Goal: Obtain resource: Download file/media

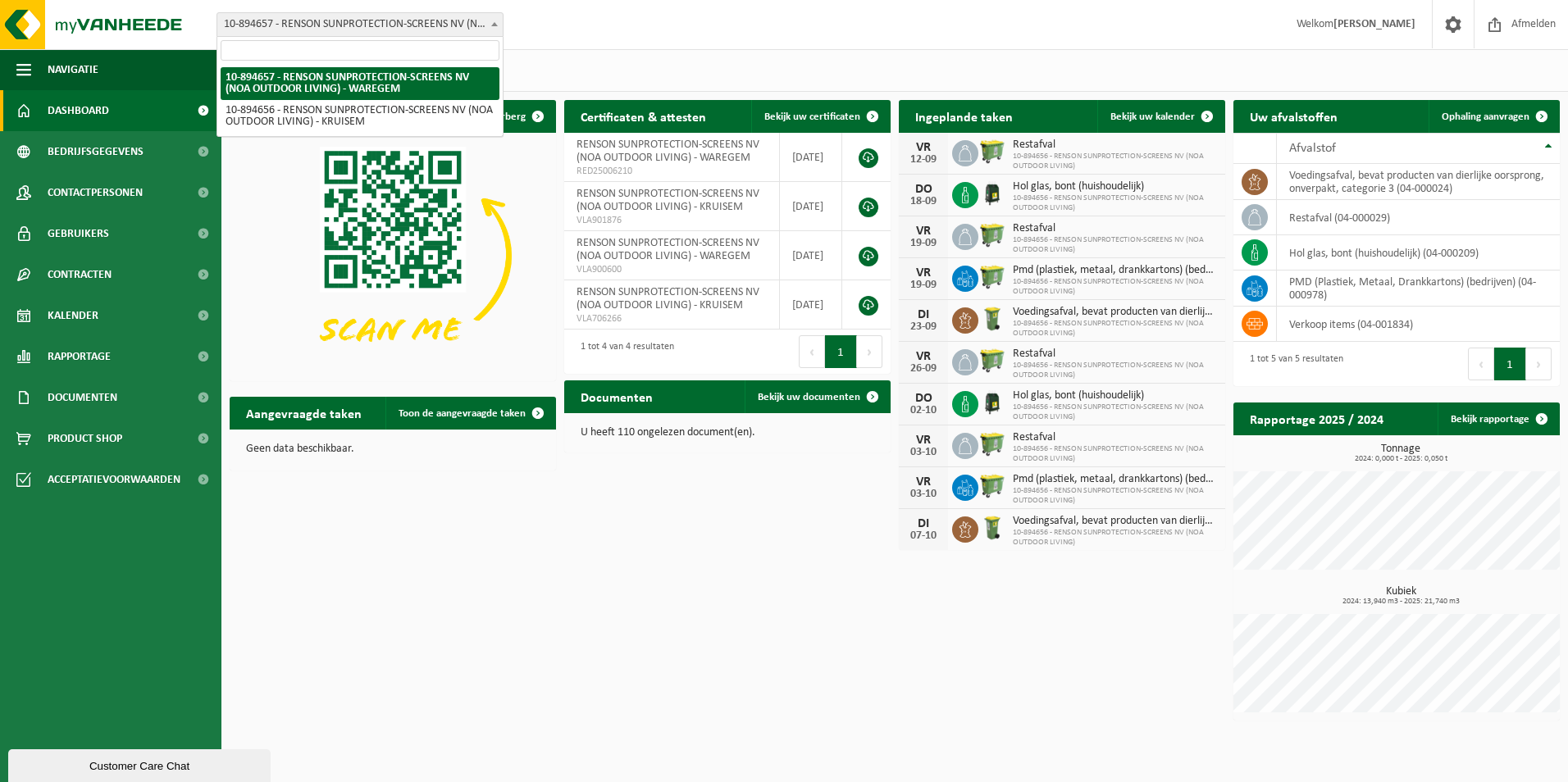
click at [495, 21] on span at bounding box center [494, 24] width 17 height 21
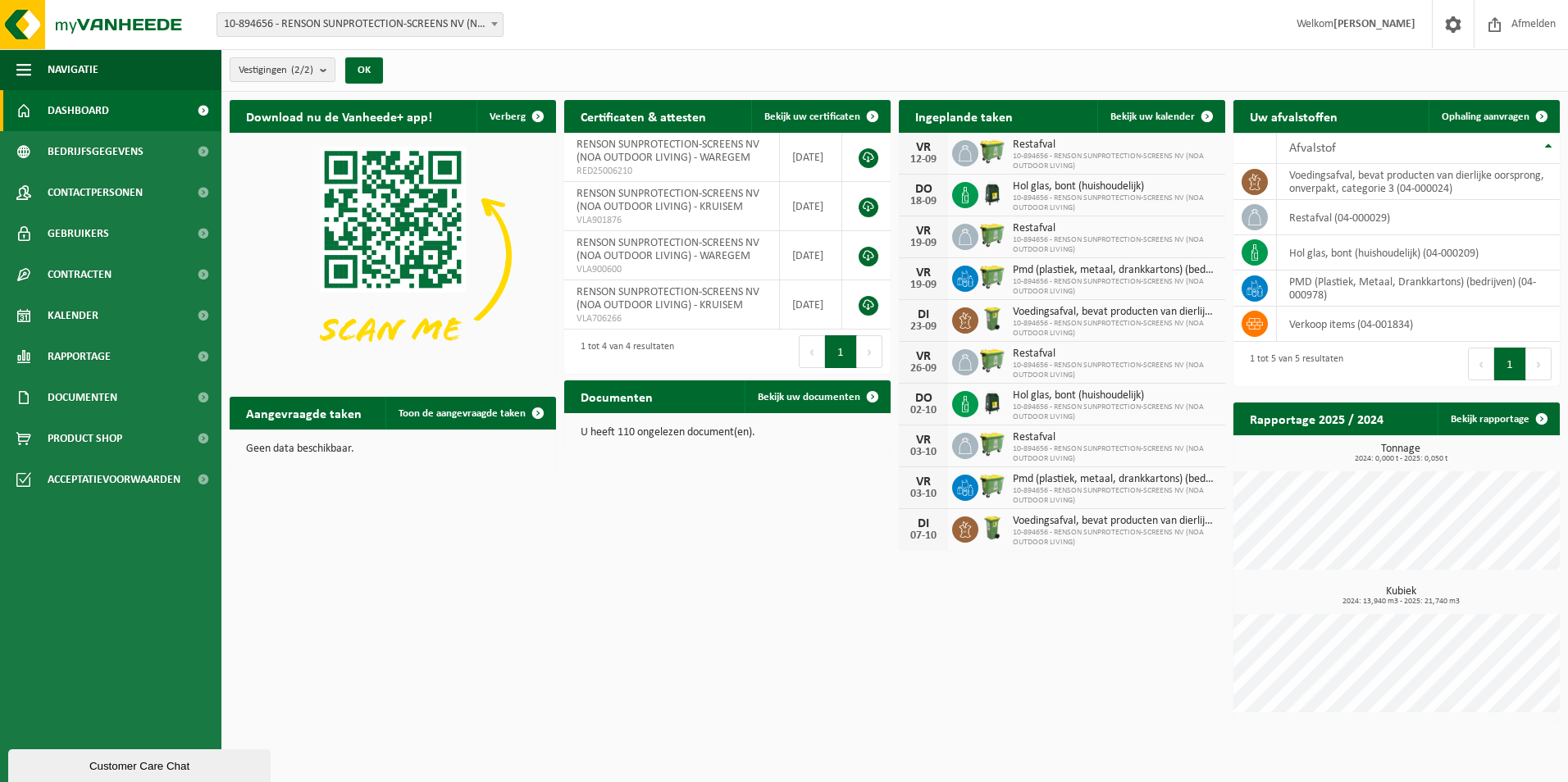
select select "117274"
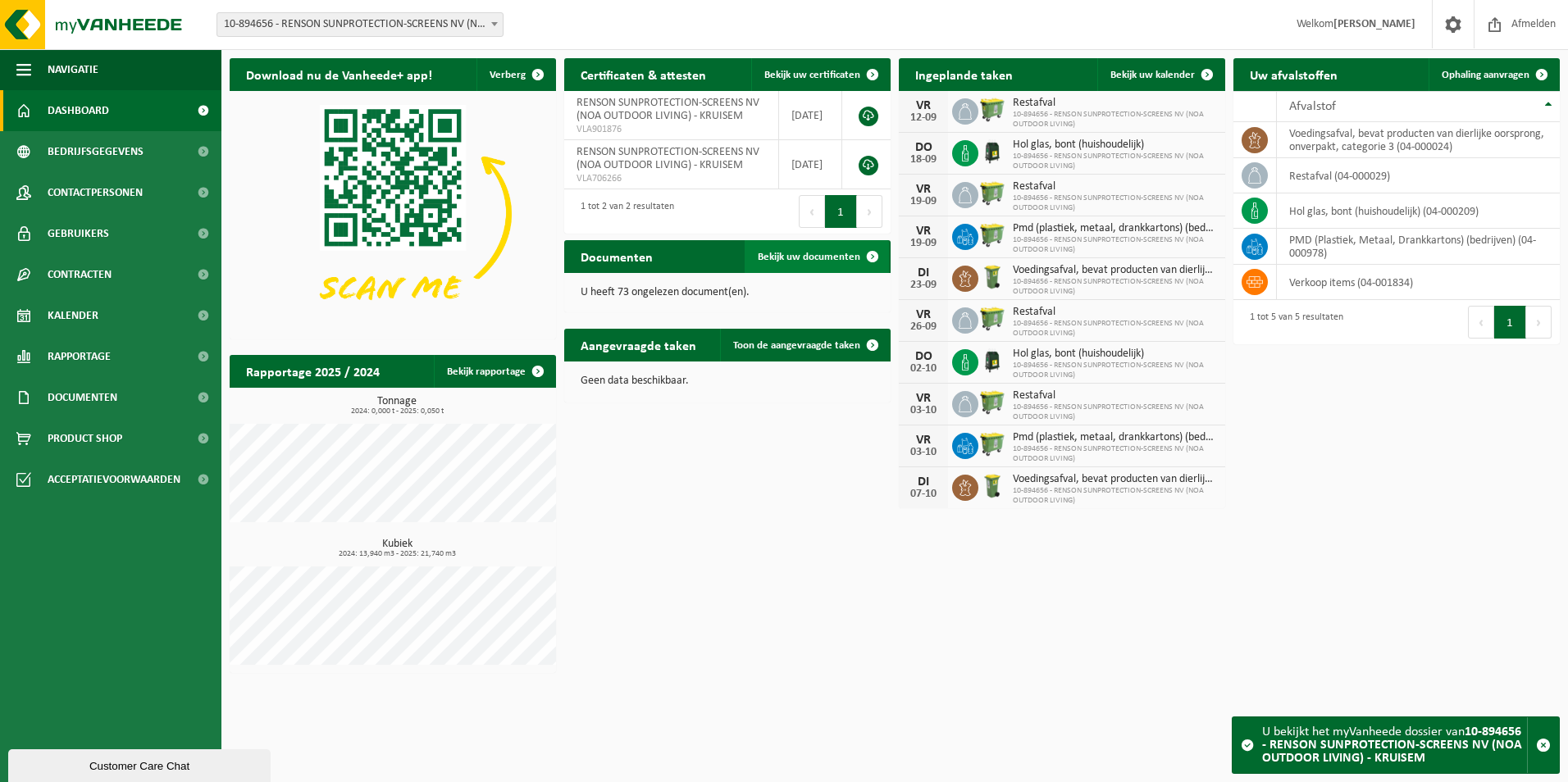
click at [807, 253] on span "Bekijk uw documenten" at bounding box center [809, 257] width 103 height 10
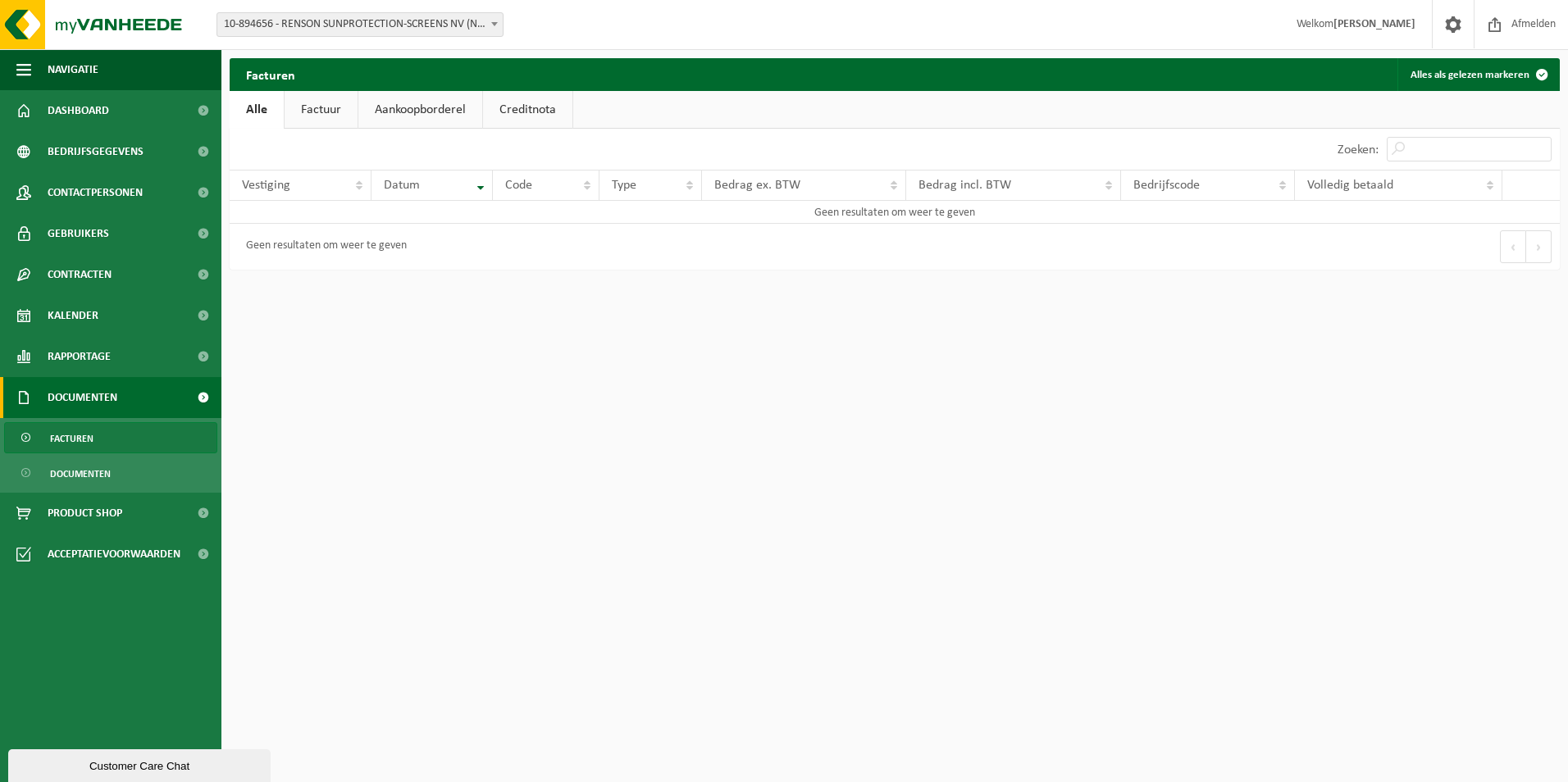
click at [331, 102] on link "Factuur" at bounding box center [321, 110] width 73 height 37
click at [429, 106] on link "Aankoopborderel" at bounding box center [422, 110] width 124 height 37
click at [529, 104] on link "Creditnota" at bounding box center [535, 110] width 90 height 37
click at [488, 21] on span at bounding box center [494, 24] width 17 height 21
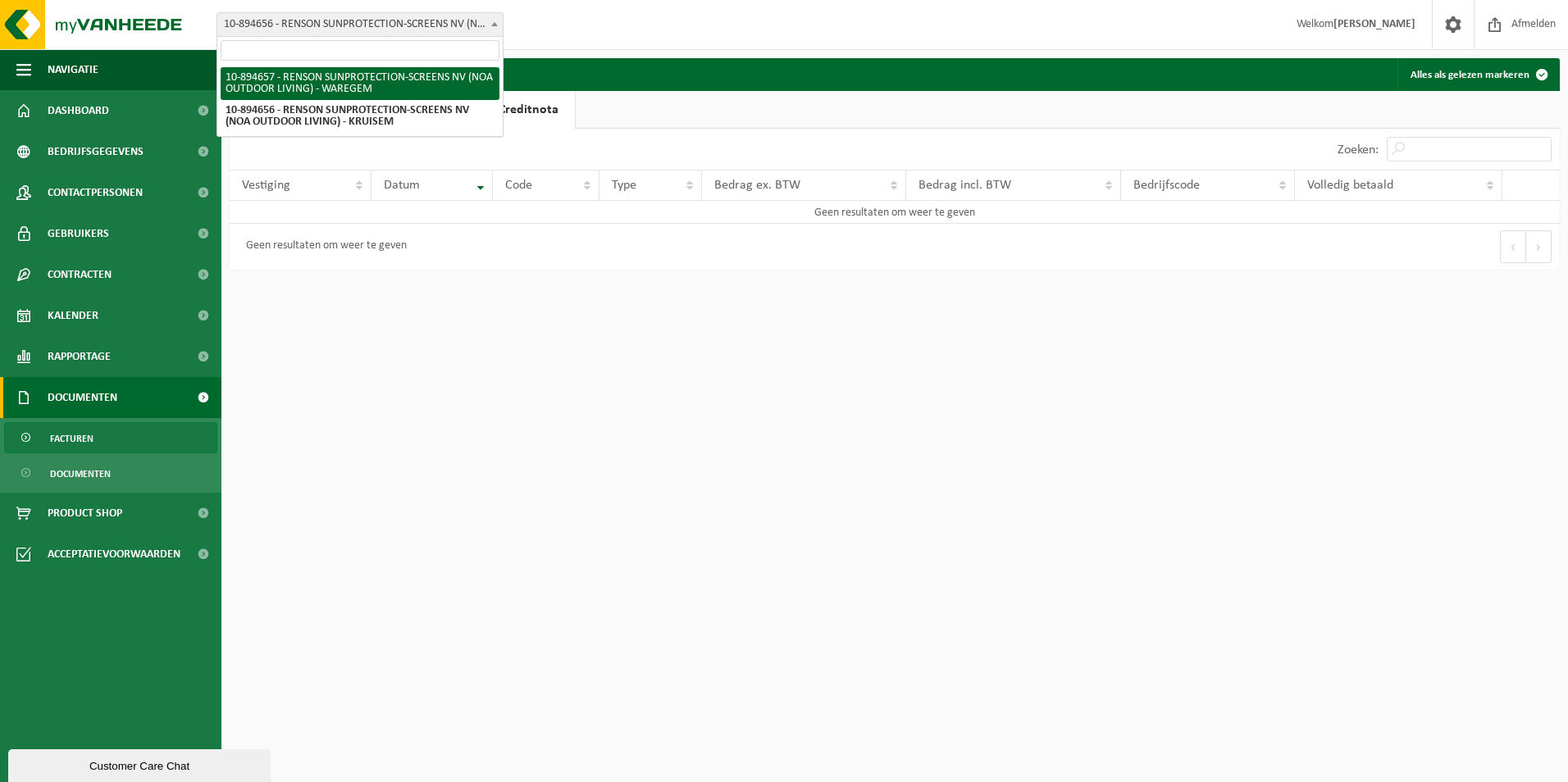
select select "117275"
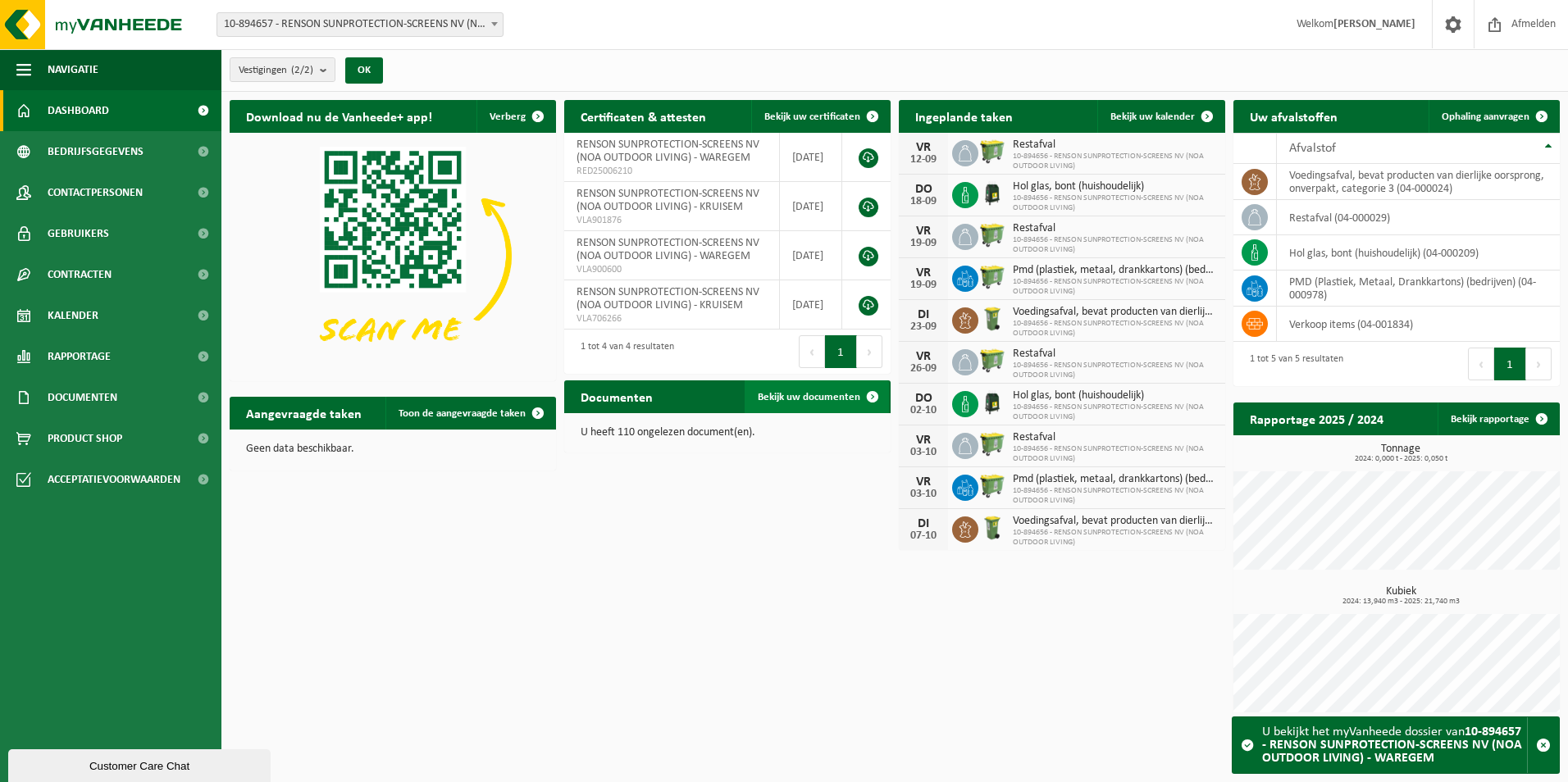
click at [814, 392] on span "Bekijk uw documenten" at bounding box center [809, 397] width 103 height 10
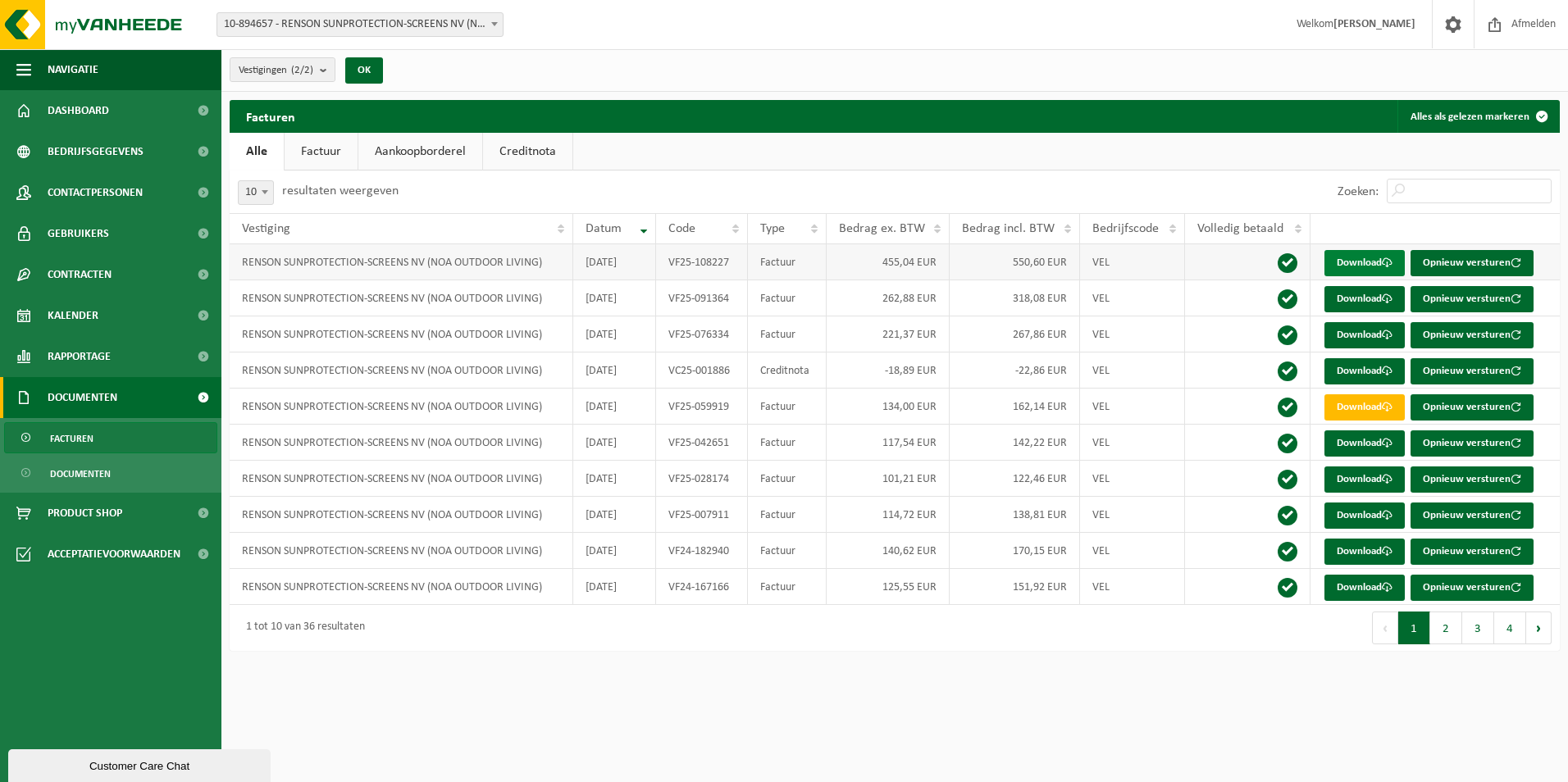
click at [1358, 265] on link "Download" at bounding box center [1365, 263] width 80 height 26
click at [147, 142] on link "Bedrijfsgegevens" at bounding box center [111, 152] width 221 height 41
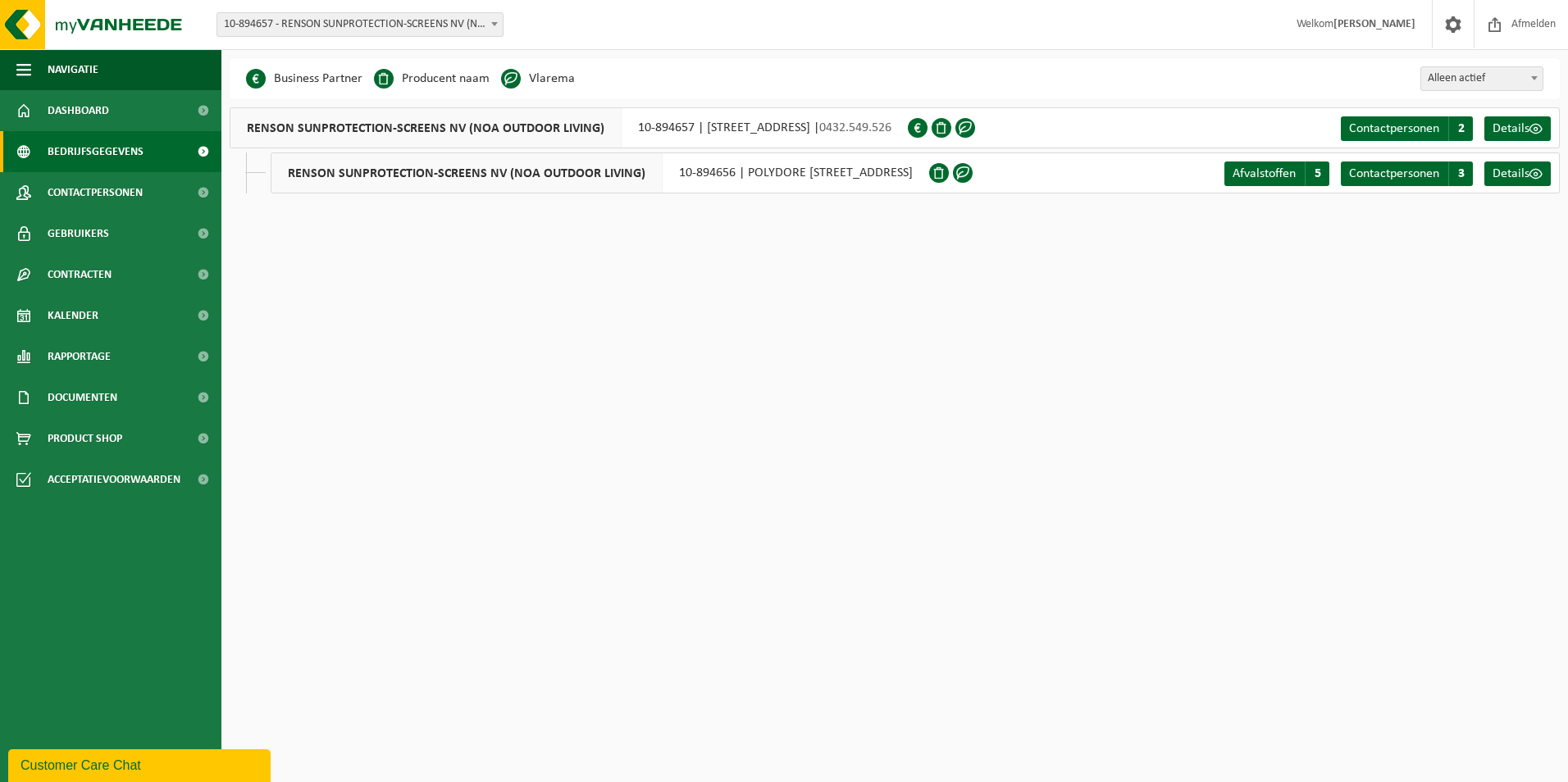
click at [409, 19] on span "10-894657 - RENSON SUNPROTECTION-SCREENS NV (NOA OUTDOOR LIVING) - WAREGEM" at bounding box center [361, 24] width 286 height 23
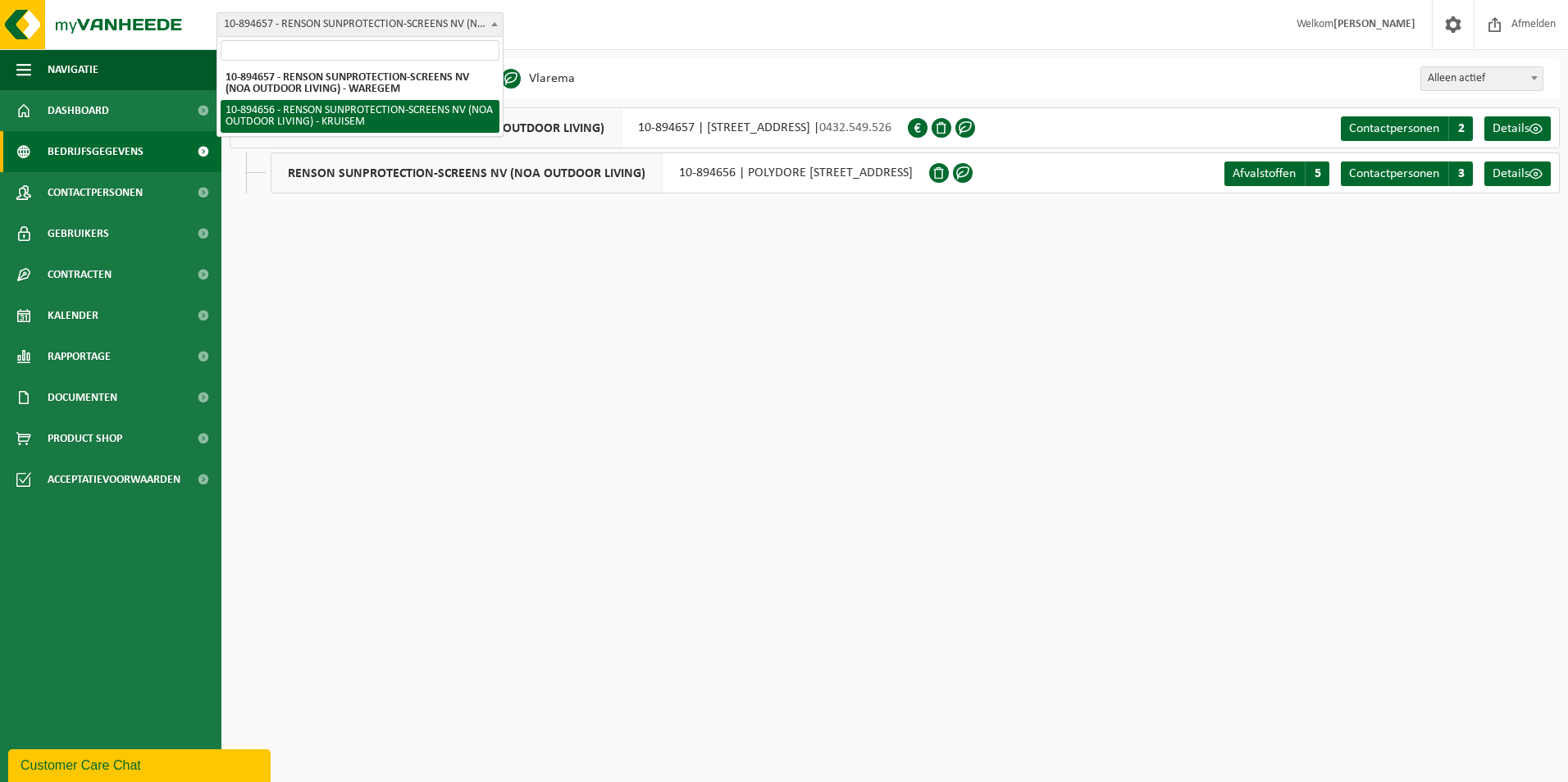
select select "117274"
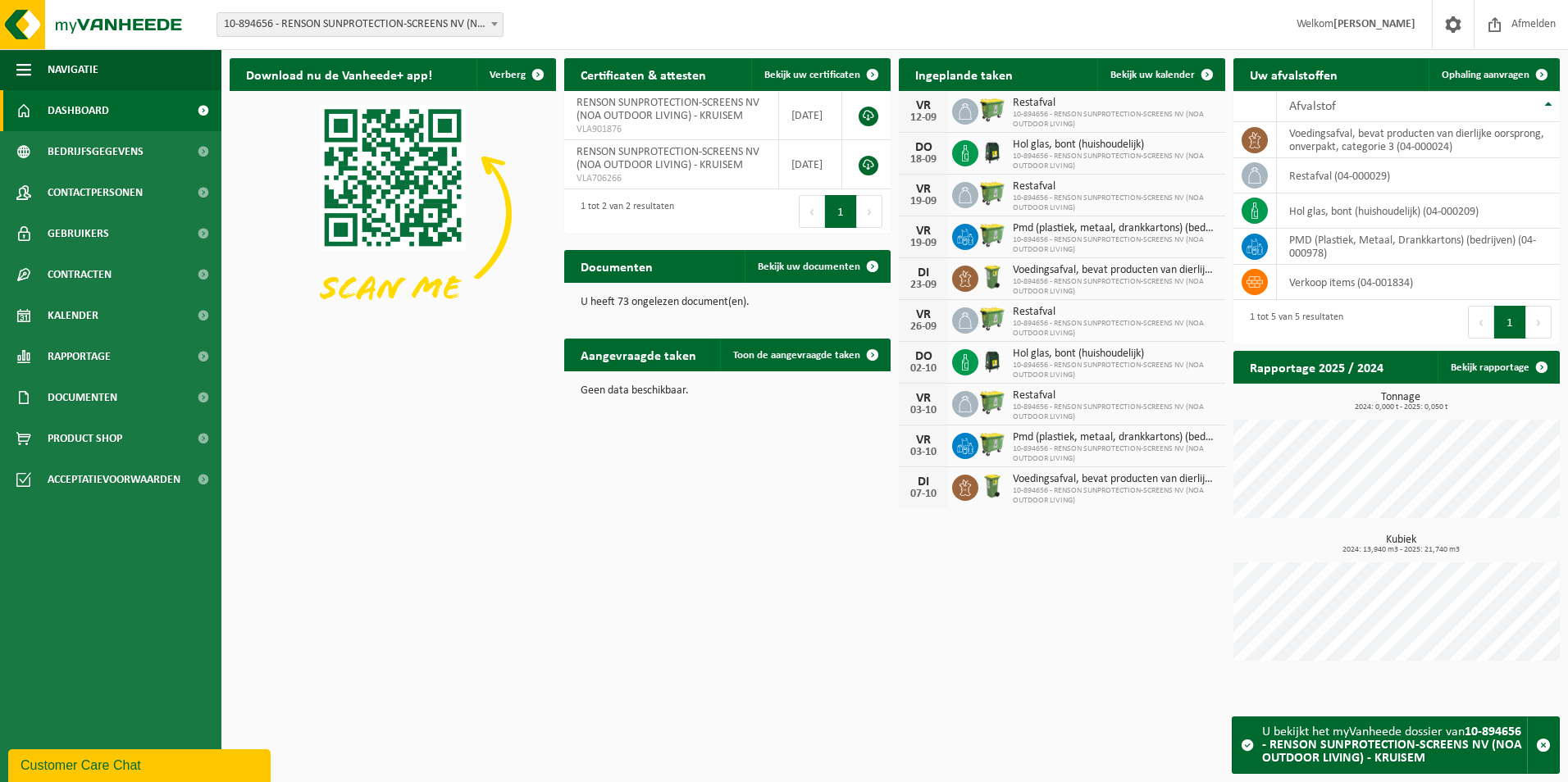
click at [868, 213] on button "Volgende" at bounding box center [869, 212] width 25 height 33
click at [869, 113] on link at bounding box center [868, 116] width 20 height 20
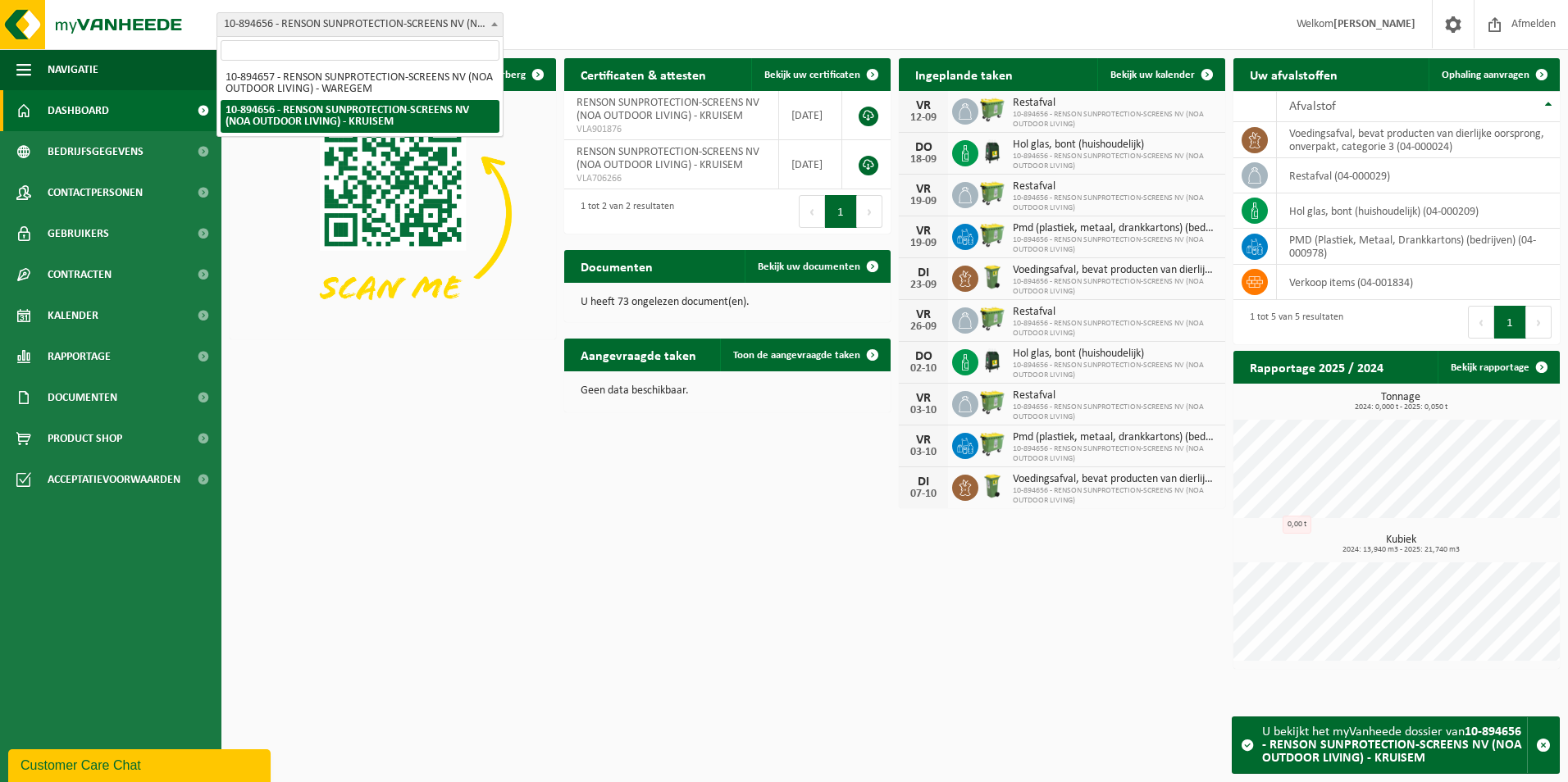
click at [409, 21] on span "10-894656 - RENSON SUNPROTECTION-SCREENS NV (NOA OUTDOOR LIVING) - KRUISEM" at bounding box center [361, 24] width 286 height 23
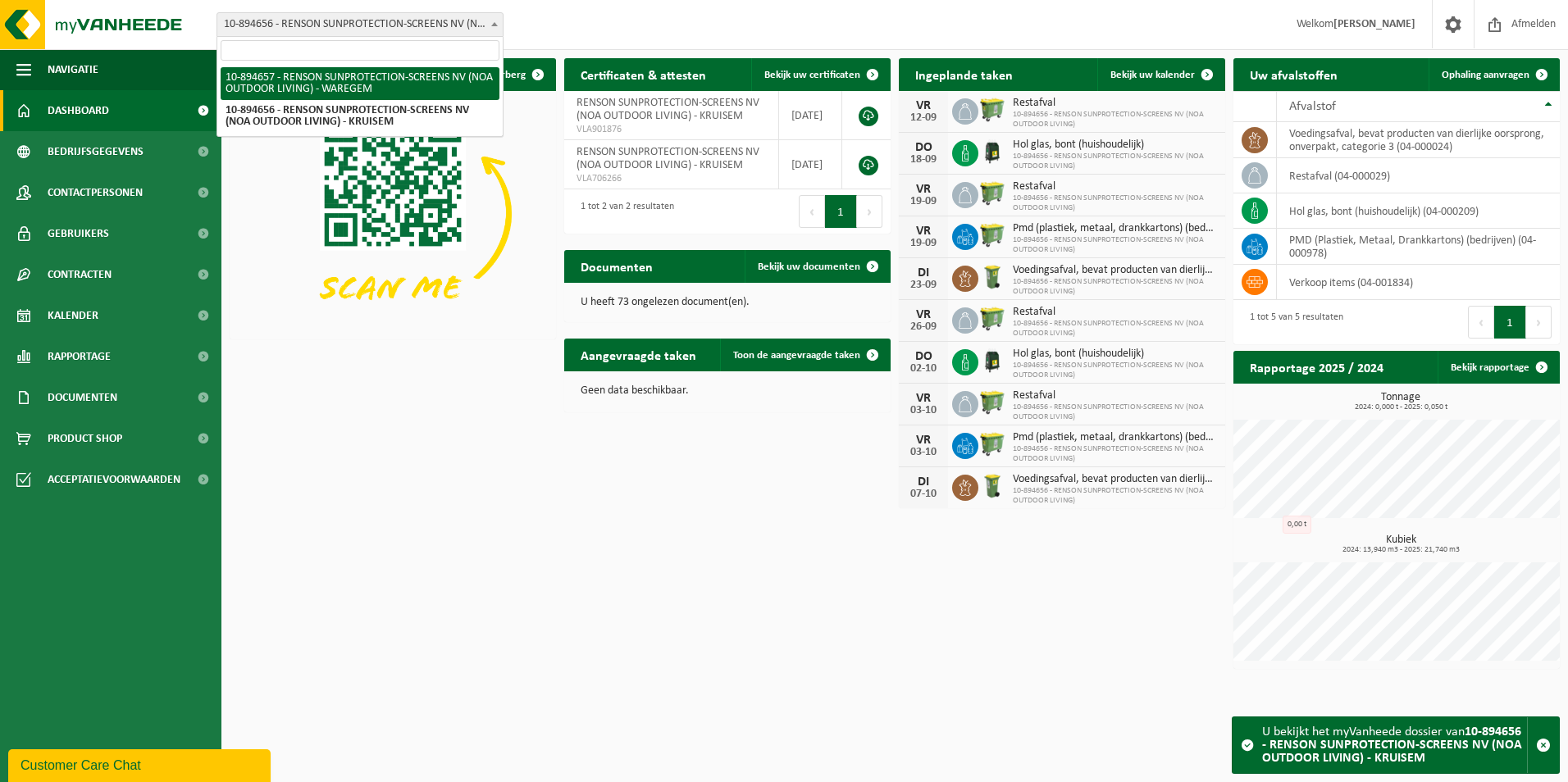
select select "117275"
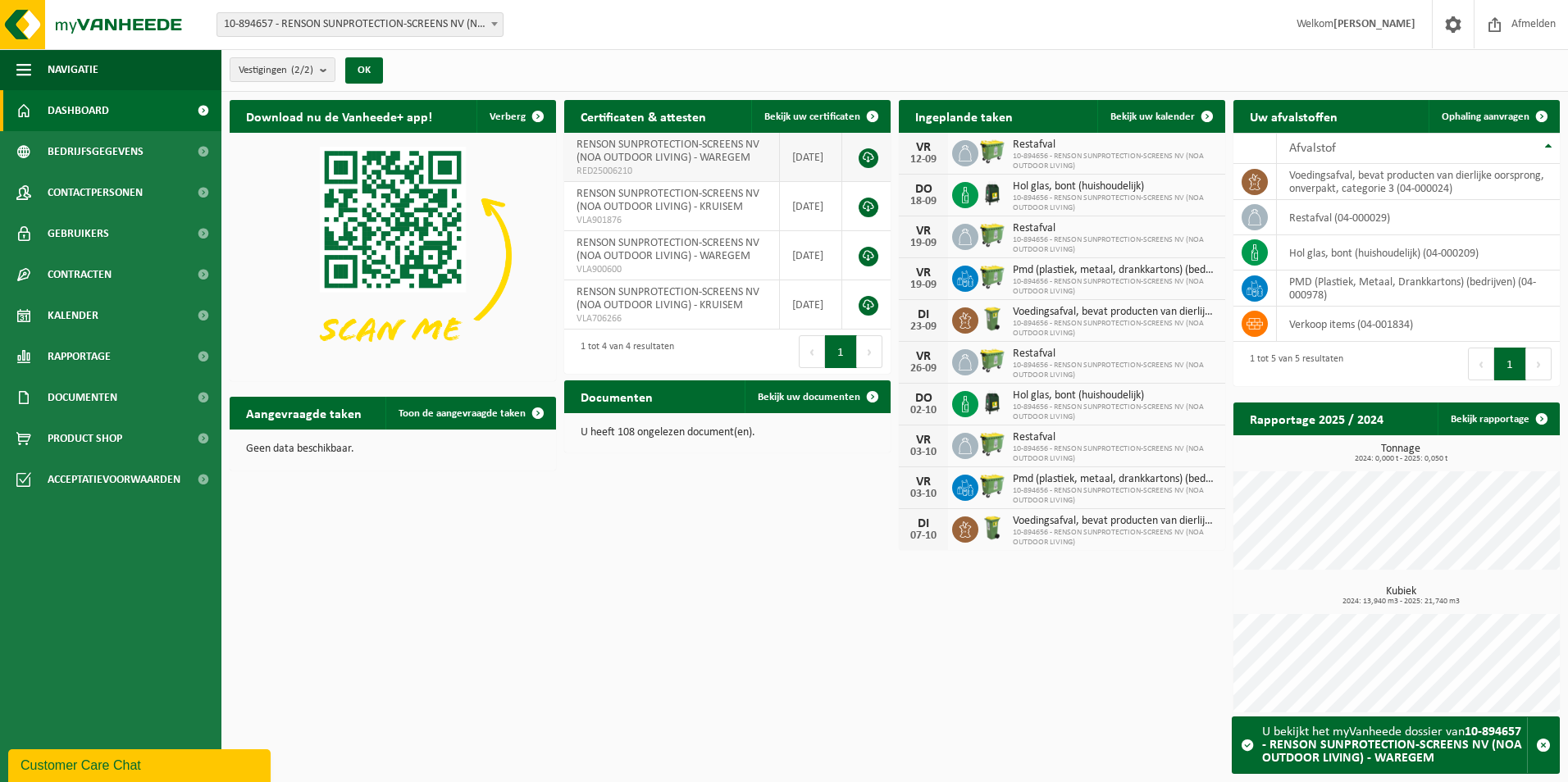
click at [869, 152] on link at bounding box center [868, 158] width 20 height 20
click at [130, 33] on img at bounding box center [98, 24] width 197 height 49
